Goal: Obtain resource: Download file/media

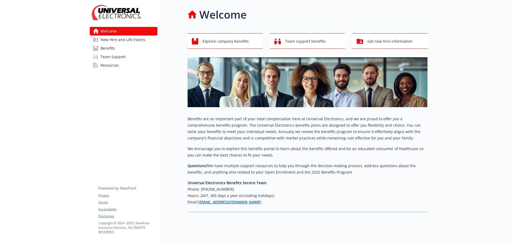
click at [115, 67] on span "Resources" at bounding box center [109, 65] width 18 height 9
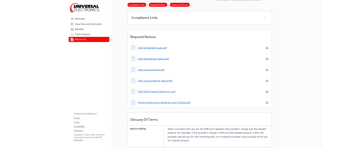
scroll to position [133, 0]
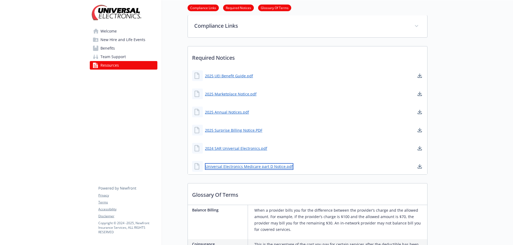
click at [257, 166] on link "Universal Electronics Medicare part D Notice.pdf" at bounding box center [249, 166] width 88 height 7
